Goal: Information Seeking & Learning: Learn about a topic

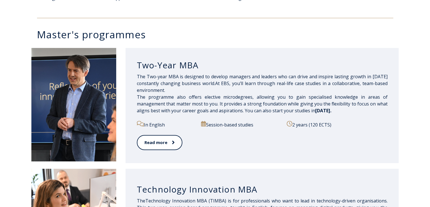
scroll to position [255, 0]
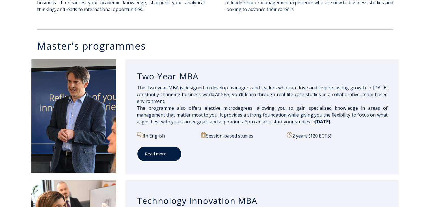
click at [151, 151] on link "Read more" at bounding box center [159, 154] width 45 height 16
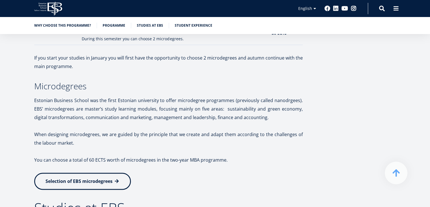
scroll to position [821, 0]
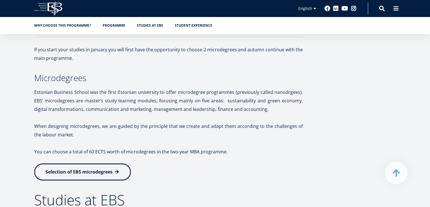
click at [115, 169] on span at bounding box center [117, 172] width 6 height 6
